Goal: Task Accomplishment & Management: Manage account settings

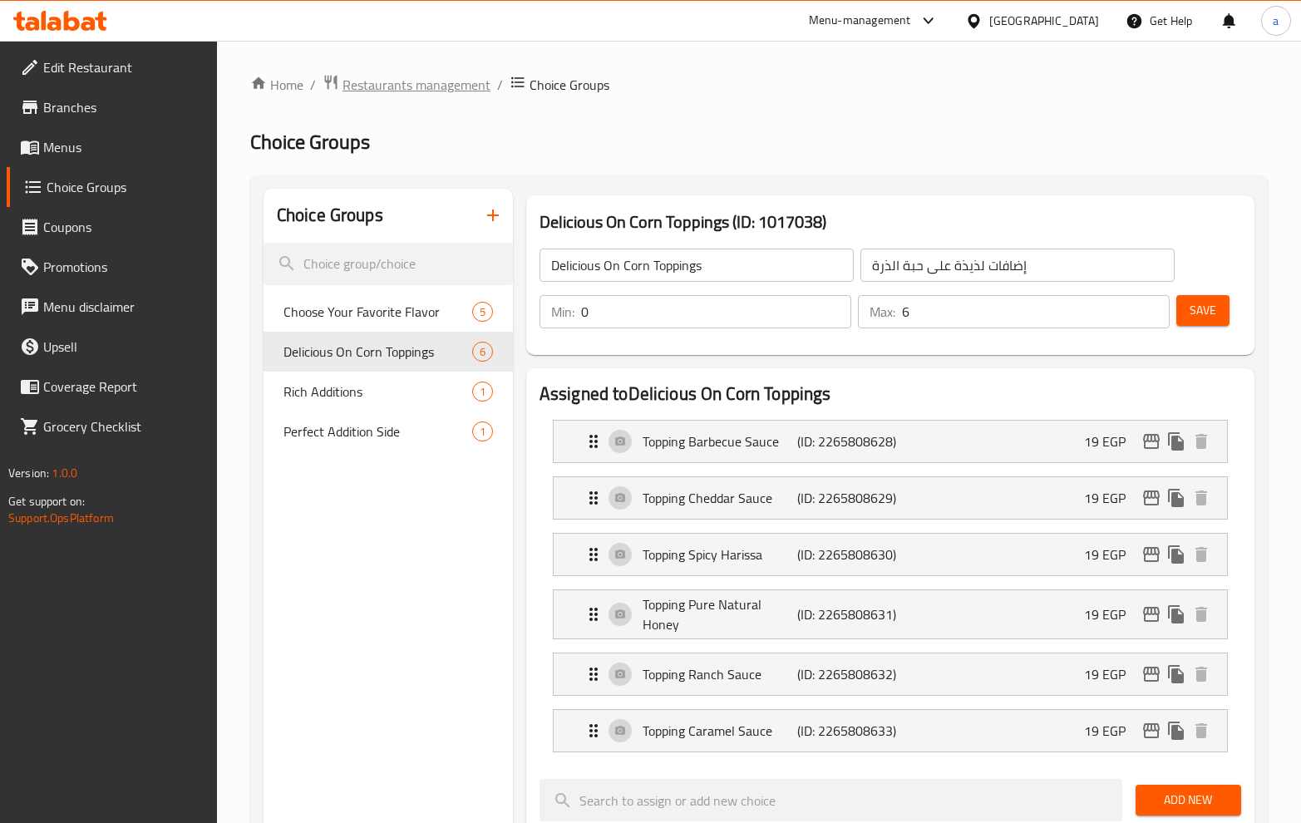
click at [352, 81] on span "Restaurants management" at bounding box center [417, 85] width 148 height 20
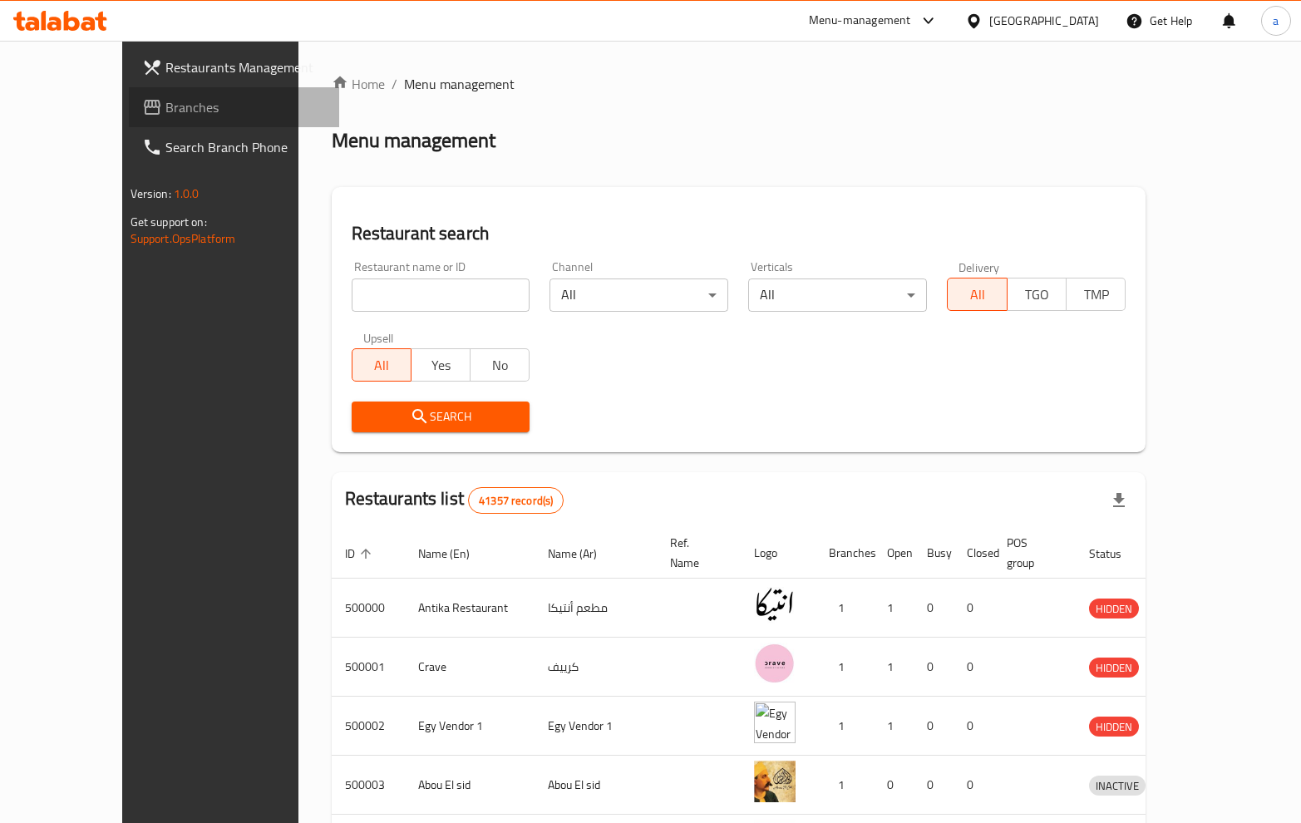
click at [165, 108] on span "Branches" at bounding box center [245, 107] width 160 height 20
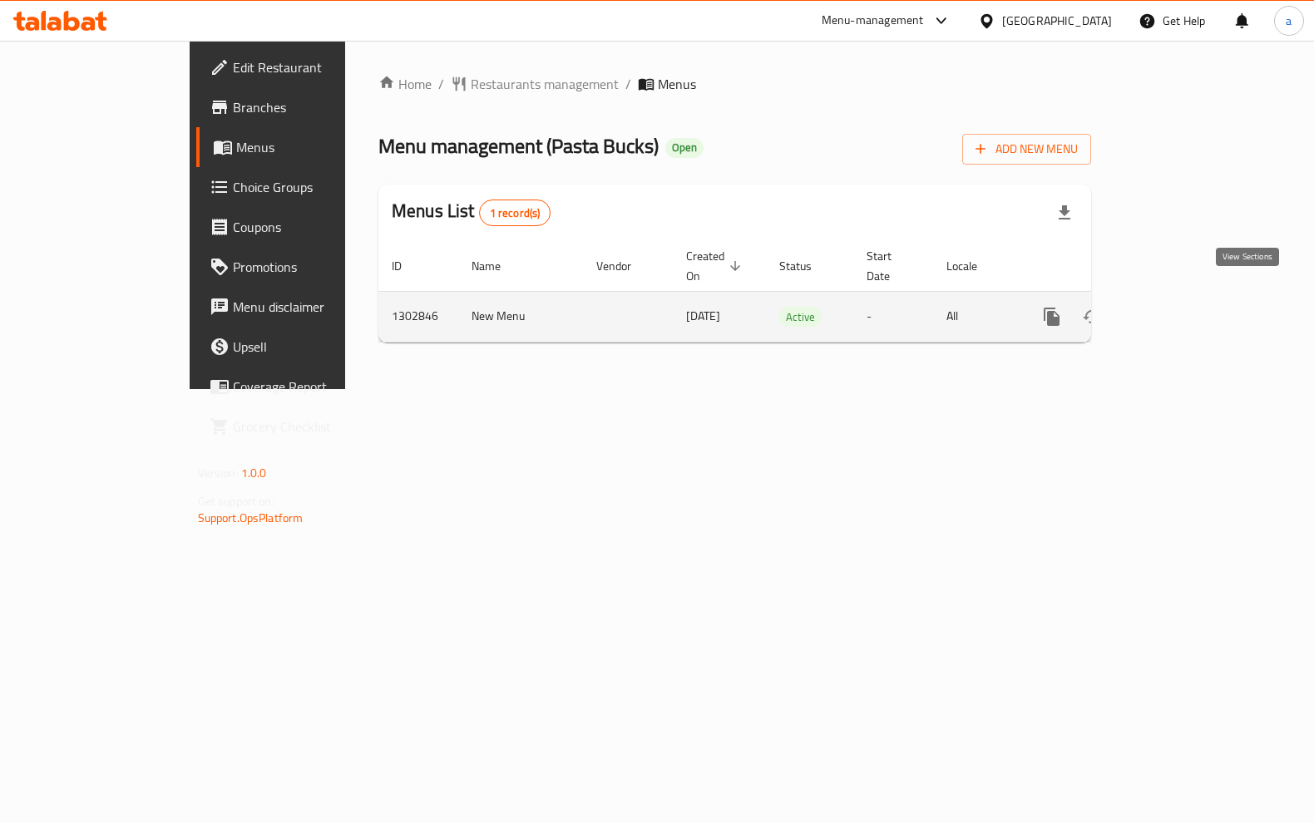
click at [1191, 297] on link "enhanced table" at bounding box center [1172, 317] width 40 height 40
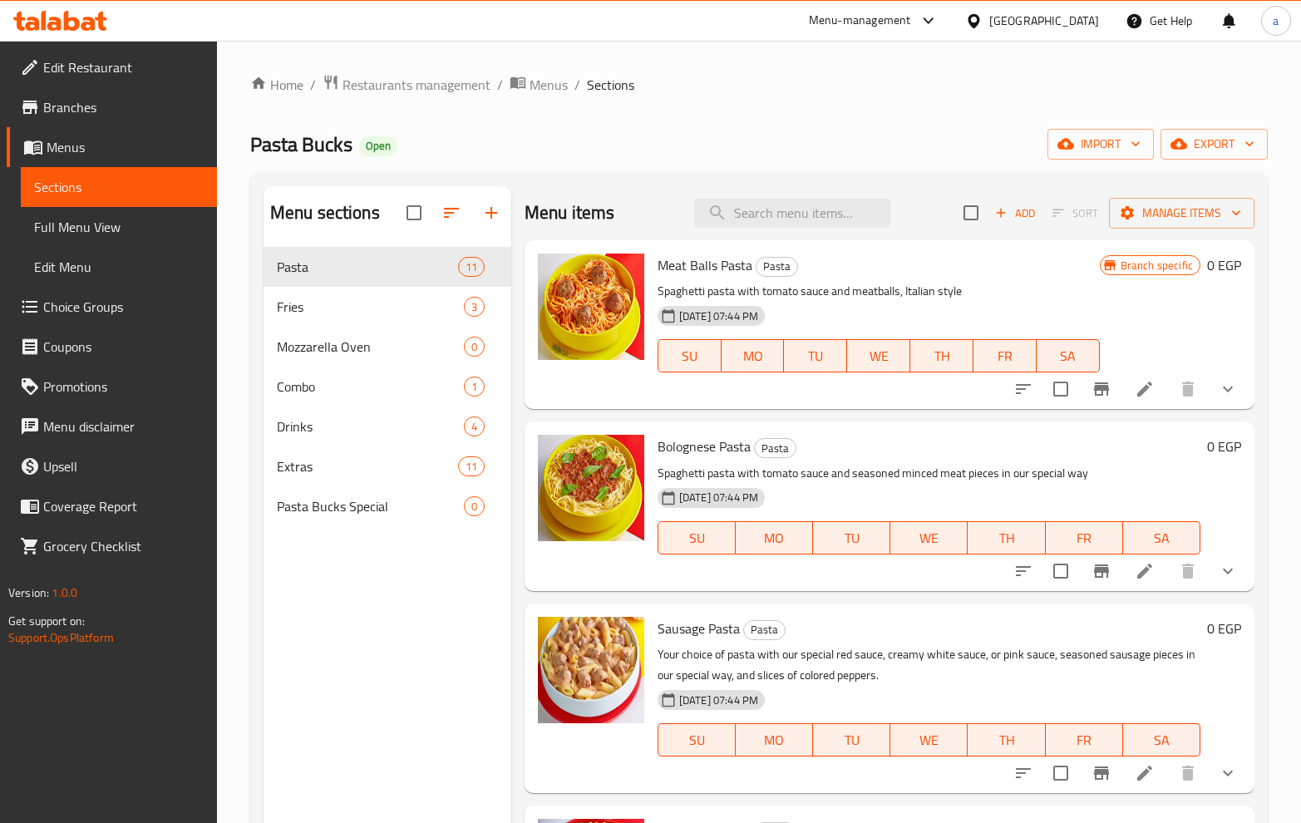
click at [88, 323] on link "Choice Groups" at bounding box center [112, 307] width 210 height 40
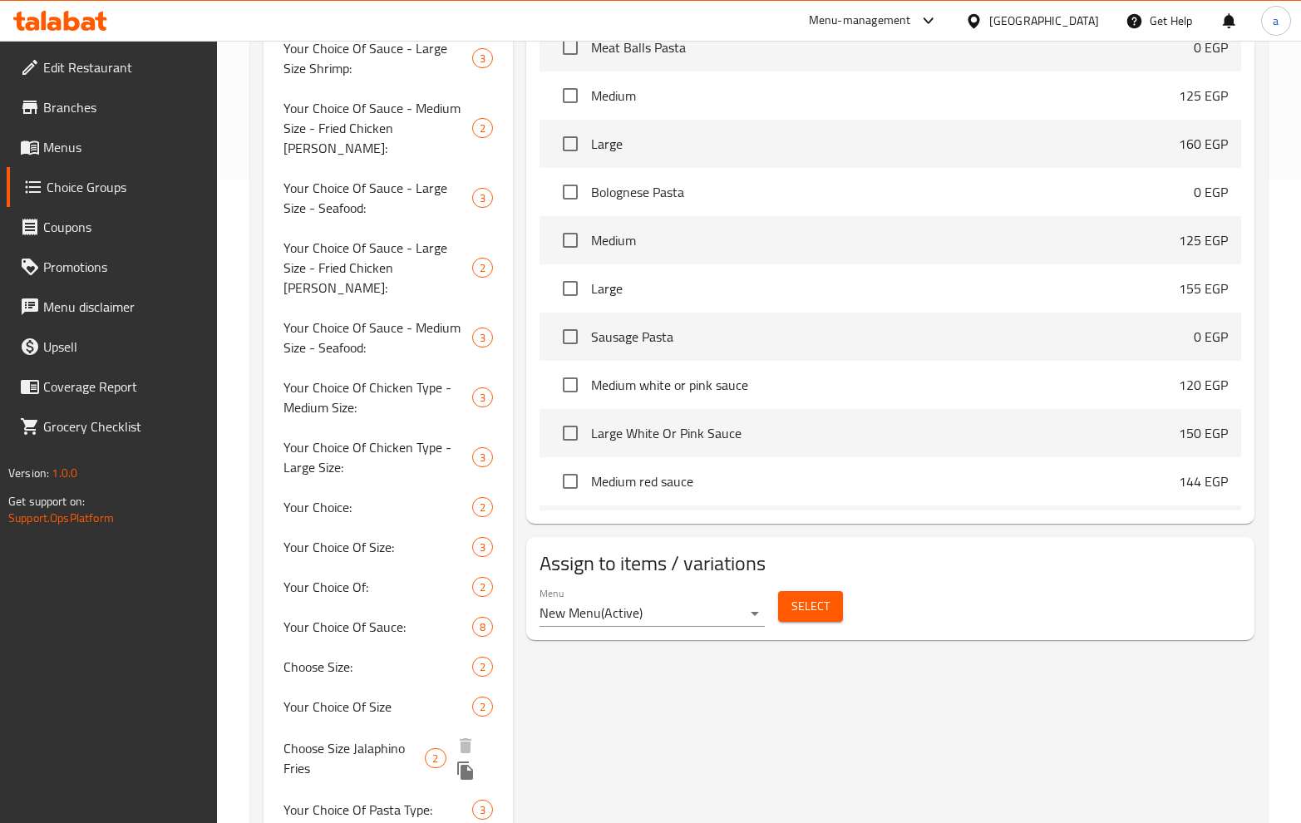
scroll to position [639, 0]
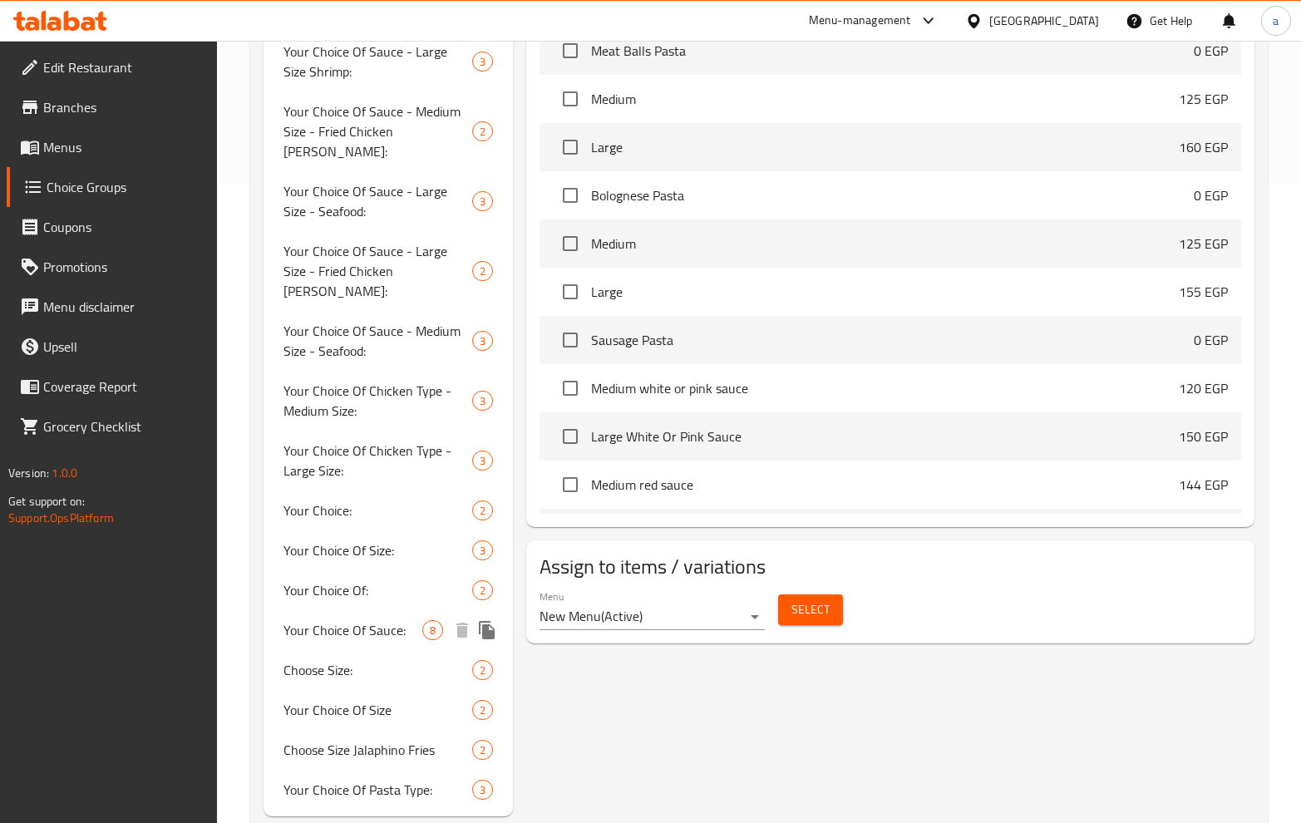
click at [362, 620] on span "Your Choice Of Sauce:" at bounding box center [353, 630] width 139 height 20
type input "Your Choice Of Sauce:"
type input "إختيارك من الصوص:"
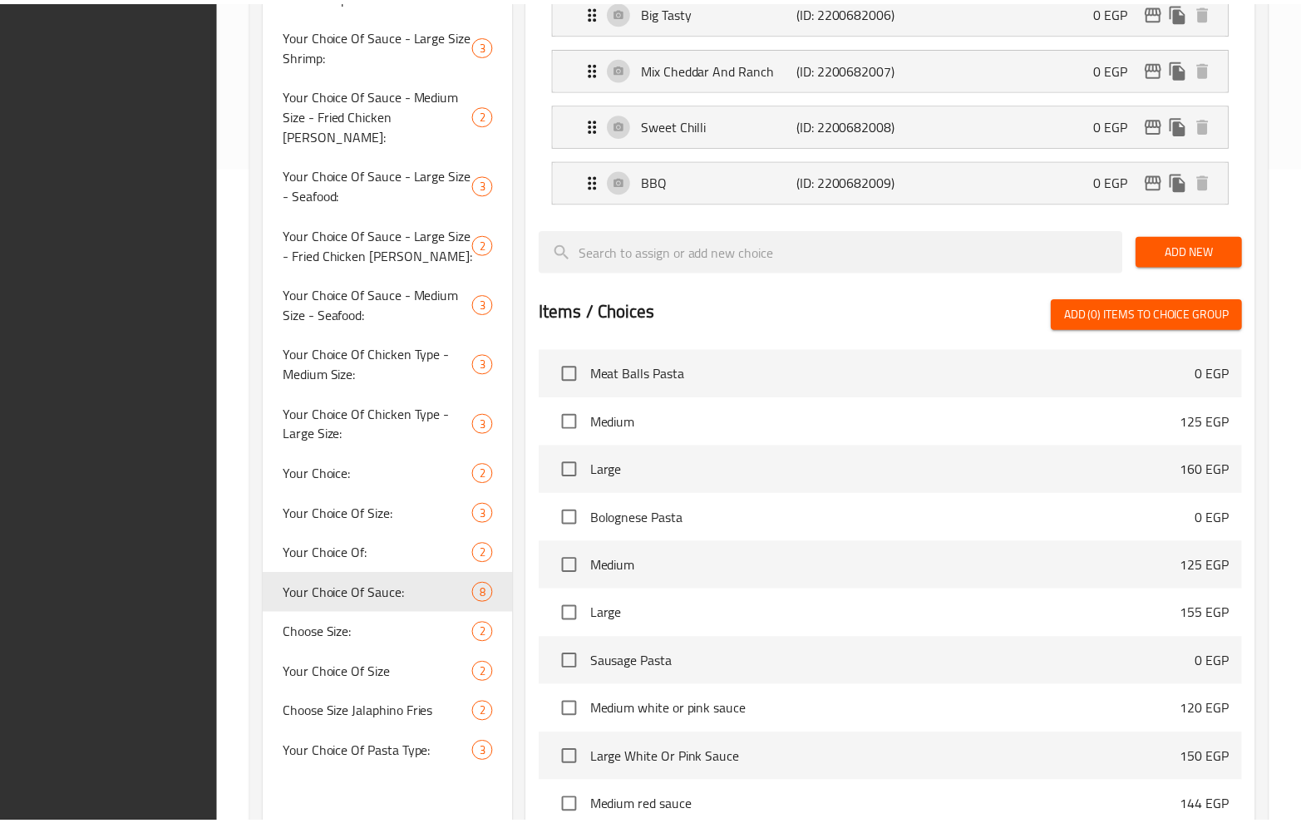
scroll to position [852, 0]
